Goal: Information Seeking & Learning: Learn about a topic

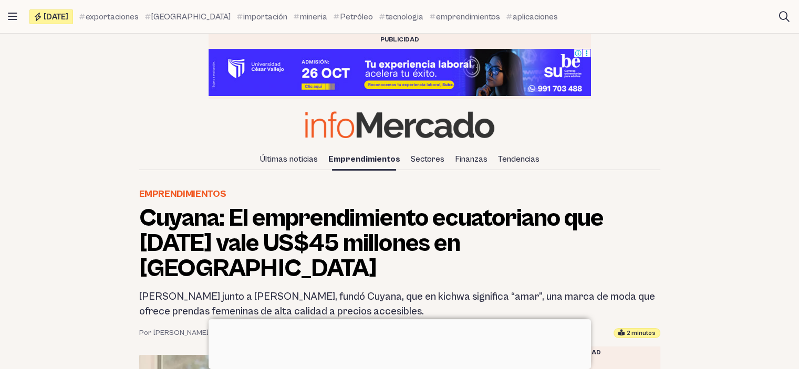
click at [408, 209] on h1 "Cuyana: El emprendimiento ecuatoriano que [DATE] vale US$45 millones en [GEOGRA…" at bounding box center [399, 244] width 521 height 76
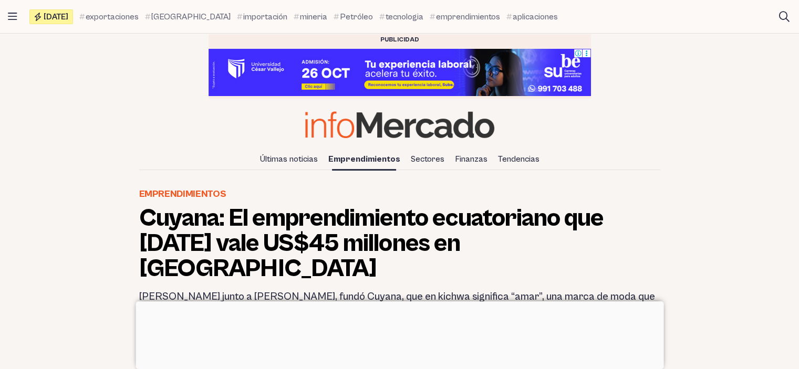
scroll to position [85, 0]
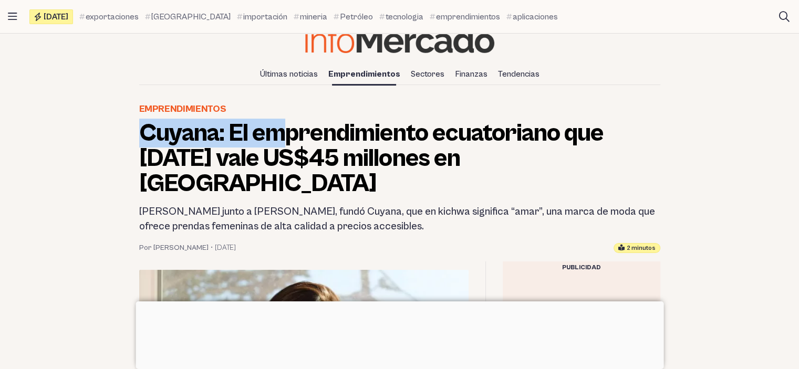
drag, startPoint x: 132, startPoint y: 134, endPoint x: 382, endPoint y: 148, distance: 250.4
click at [357, 150] on header "Emprendimientos Cuyana: El emprendimiento ecuatoriano que [DATE] vale US$45 mil…" at bounding box center [400, 177] width 538 height 151
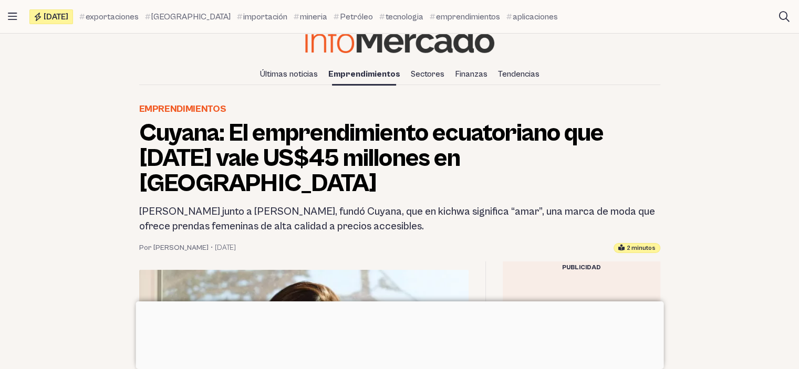
click at [512, 157] on h1 "Cuyana: El emprendimiento ecuatoriano que [DATE] vale US$45 millones en [GEOGRA…" at bounding box center [399, 159] width 521 height 76
drag, startPoint x: 140, startPoint y: 186, endPoint x: 264, endPoint y: 185, distance: 124.5
click at [264, 205] on h2 "[PERSON_NAME] junto a [PERSON_NAME], fundó Cuyana, que en kichwa significa “ama…" at bounding box center [399, 219] width 521 height 29
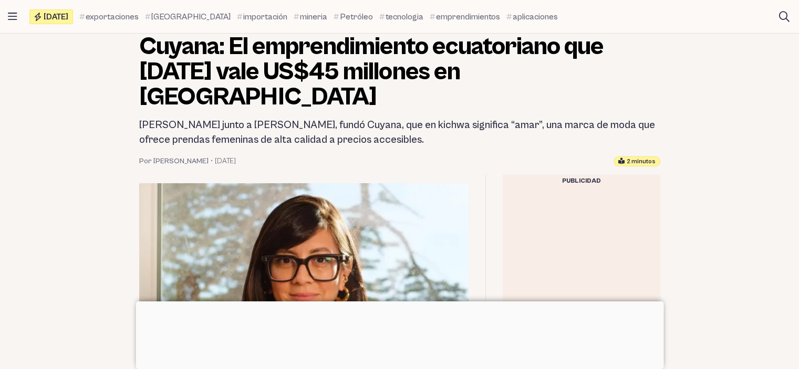
scroll to position [168, 0]
